Goal: Task Accomplishment & Management: Complete application form

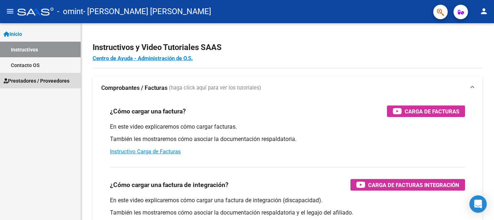
click at [57, 82] on span "Prestadores / Proveedores" at bounding box center [37, 81] width 66 height 8
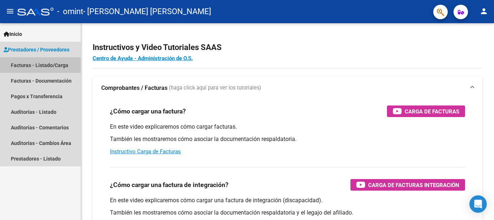
click at [60, 65] on link "Facturas - Listado/Carga" at bounding box center [40, 65] width 81 height 16
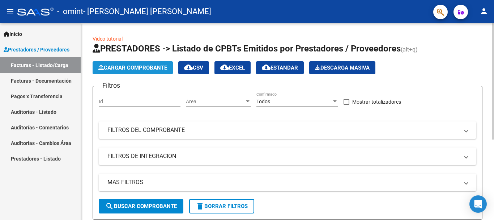
click at [143, 68] on span "Cargar Comprobante" at bounding box center [132, 67] width 69 height 7
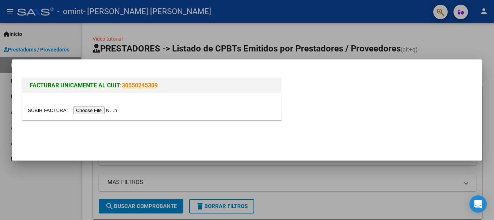
click at [87, 109] on input "file" at bounding box center [74, 110] width 92 height 8
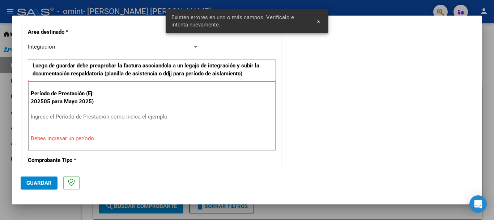
scroll to position [180, 0]
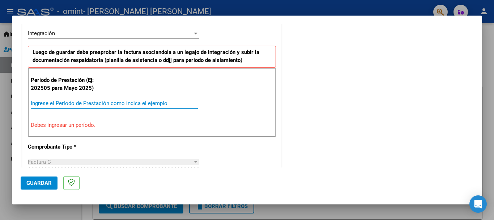
click at [105, 101] on input "Ingrese el Período de Prestación como indica el ejemplo" at bounding box center [114, 103] width 167 height 7
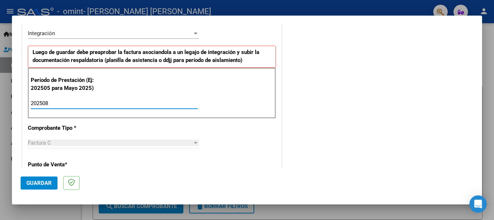
type input "202508"
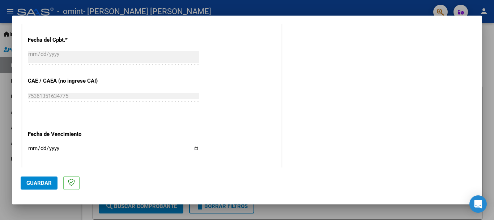
scroll to position [447, 0]
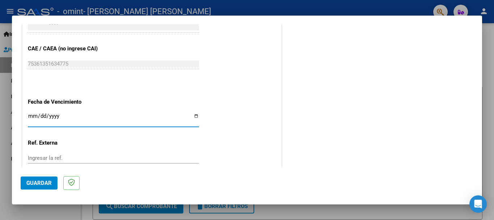
click at [194, 114] on input "Ingresar la fecha" at bounding box center [113, 119] width 171 height 12
type input "[DATE]"
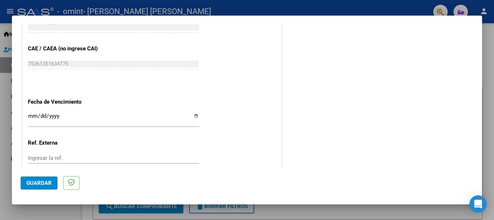
scroll to position [494, 0]
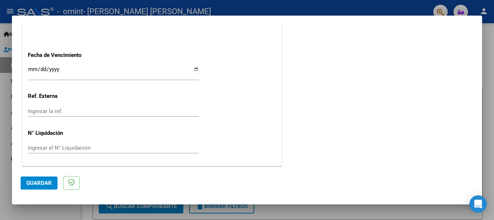
click at [40, 182] on span "Guardar" at bounding box center [38, 182] width 25 height 7
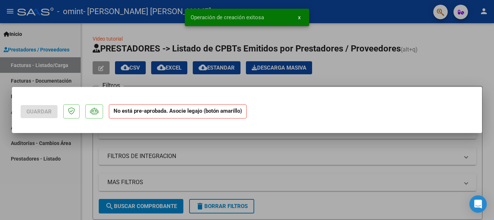
scroll to position [0, 0]
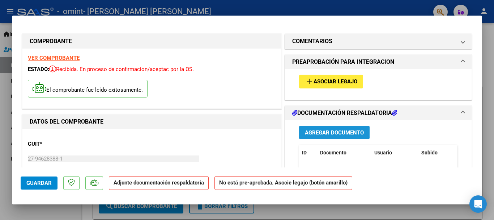
click at [342, 133] on span "Agregar Documento" at bounding box center [334, 132] width 59 height 7
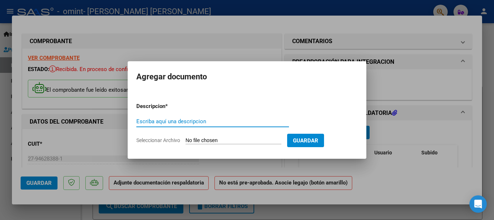
click at [196, 120] on input "Escriba aquí una descripcion" at bounding box center [212, 121] width 153 height 7
type input "planilla de asistencia agosto 2025"
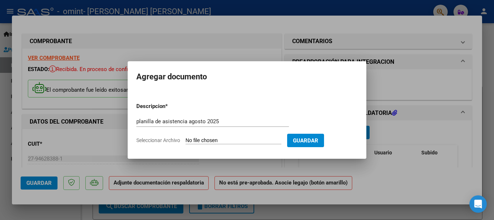
click at [205, 141] on input "Seleccionar Archivo" at bounding box center [234, 140] width 96 height 7
type input "C:\fakepath\PLANILLA DE ASISTENCIA.pdf"
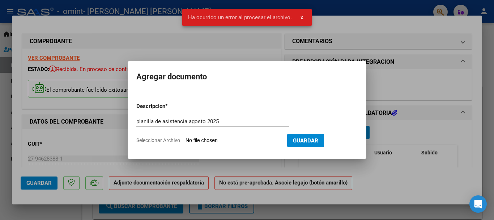
click at [222, 139] on input "Seleccionar Archivo" at bounding box center [234, 140] width 96 height 7
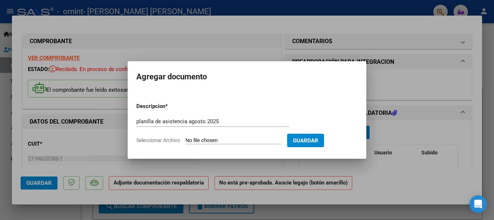
type input "C:\fakepath\PLANILLA DE ASISTENCIA.pdf"
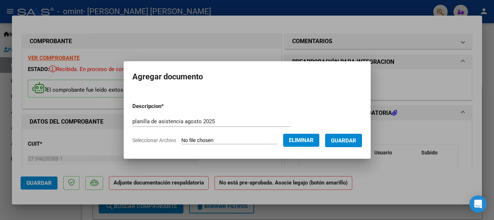
click at [343, 140] on span "Guardar" at bounding box center [343, 140] width 25 height 7
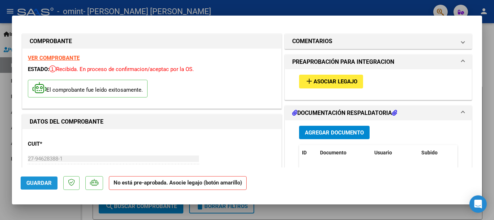
click at [43, 184] on span "Guardar" at bounding box center [38, 182] width 25 height 7
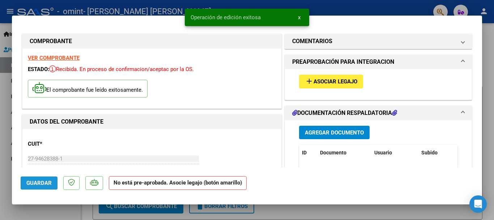
click at [43, 184] on span "Guardar" at bounding box center [38, 182] width 25 height 7
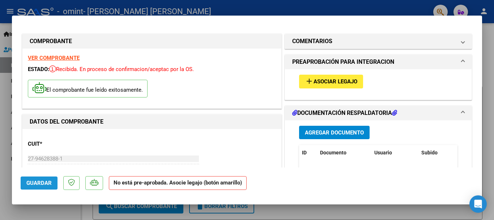
click at [39, 184] on span "Guardar" at bounding box center [38, 182] width 25 height 7
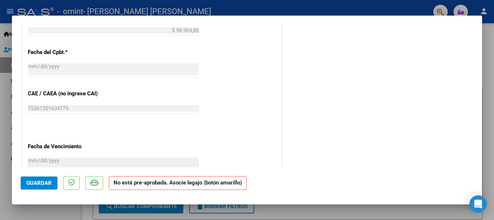
scroll to position [485, 0]
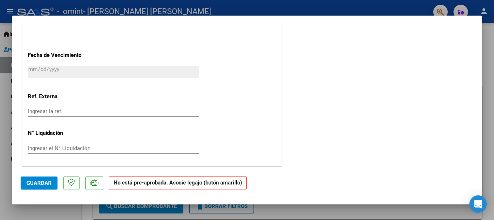
click at [486, 75] on div at bounding box center [247, 110] width 494 height 220
type input "$ 0,00"
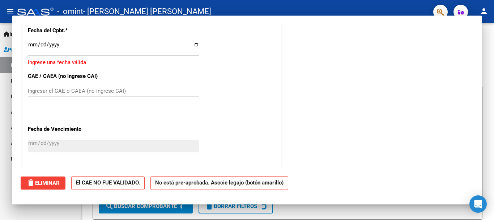
scroll to position [0, 0]
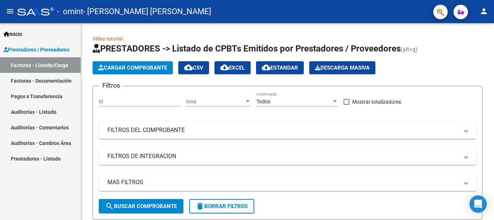
click at [45, 80] on link "Facturas - Documentación" at bounding box center [40, 81] width 81 height 16
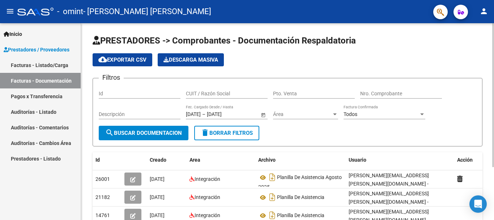
click at [494, 6] on div "menu - omint - [PERSON_NAME] [PERSON_NAME] person Inicio Instructivos Contacto …" at bounding box center [247, 110] width 494 height 220
click at [481, 11] on mat-icon "person" at bounding box center [484, 11] width 9 height 9
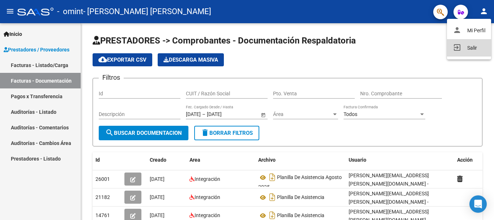
click at [469, 47] on button "exit_to_app Salir" at bounding box center [469, 47] width 44 height 17
